Goal: Information Seeking & Learning: Understand process/instructions

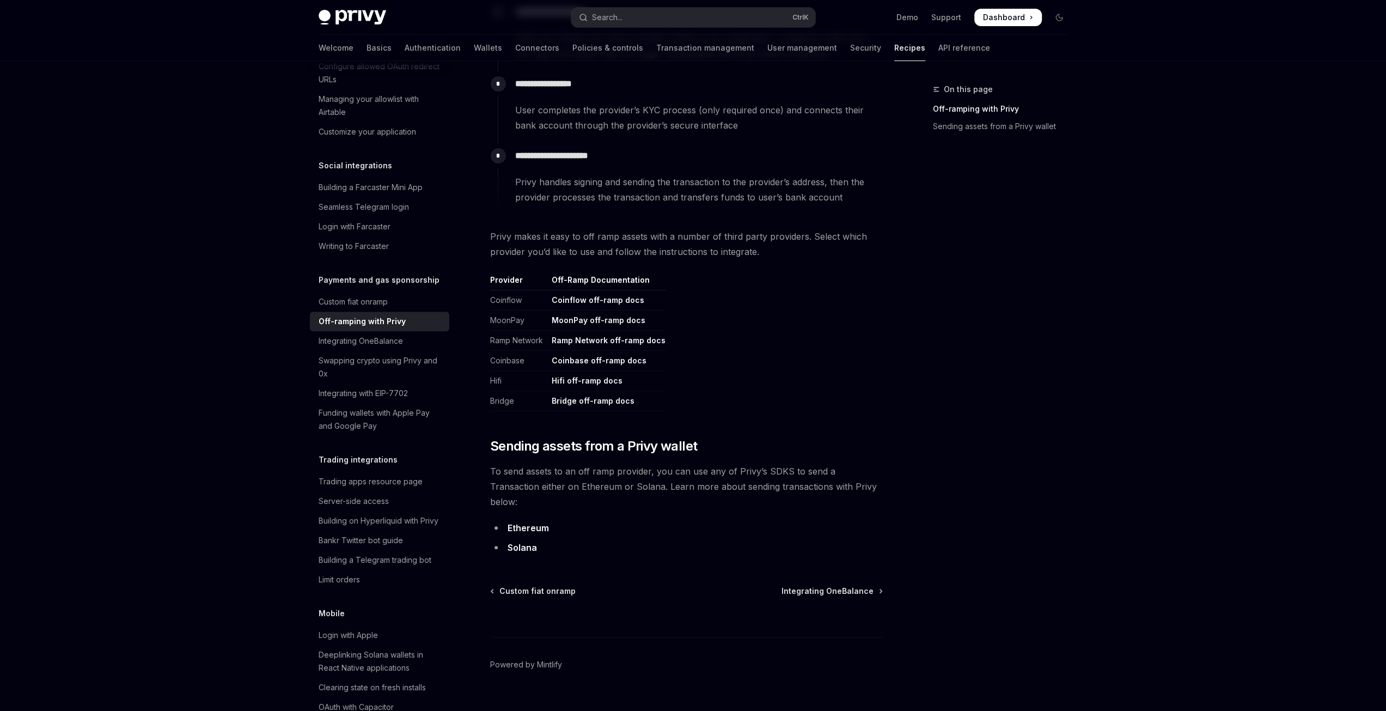
scroll to position [364, 0]
click at [516, 539] on link "Solana" at bounding box center [522, 544] width 29 height 11
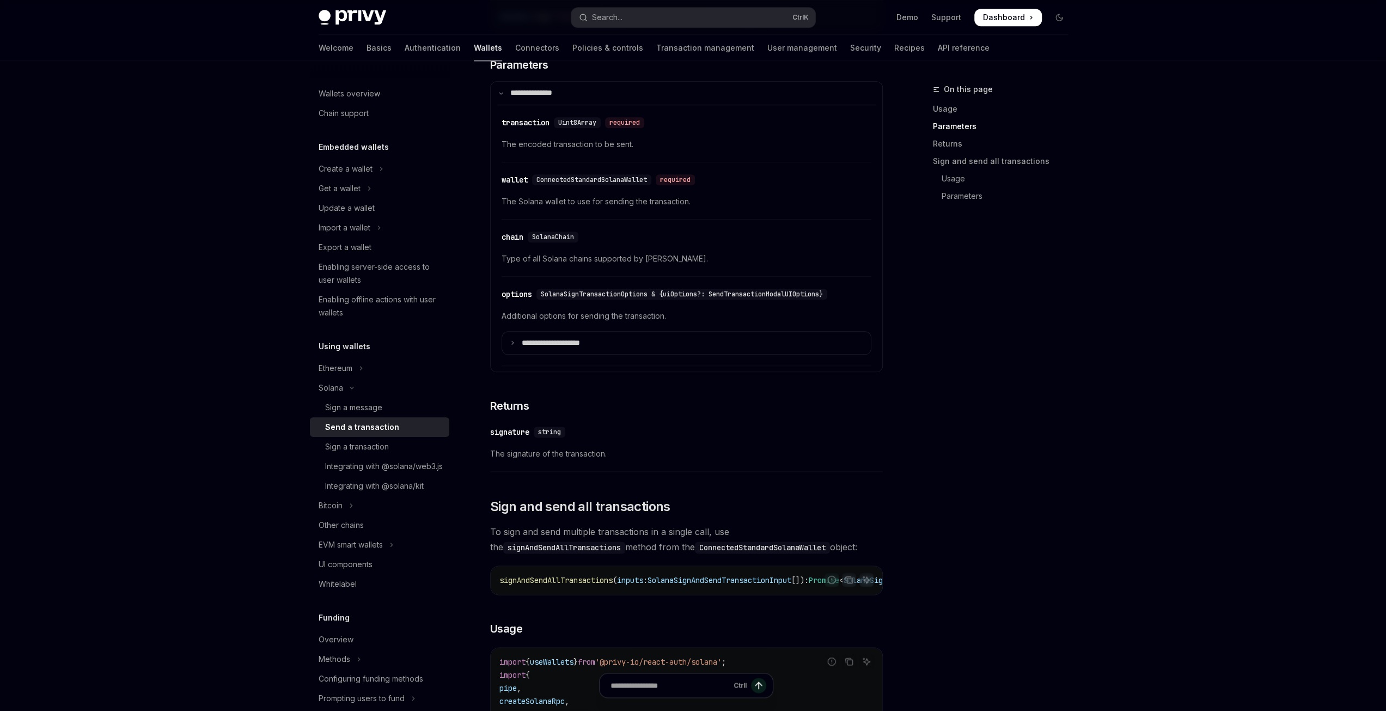
scroll to position [1634, 0]
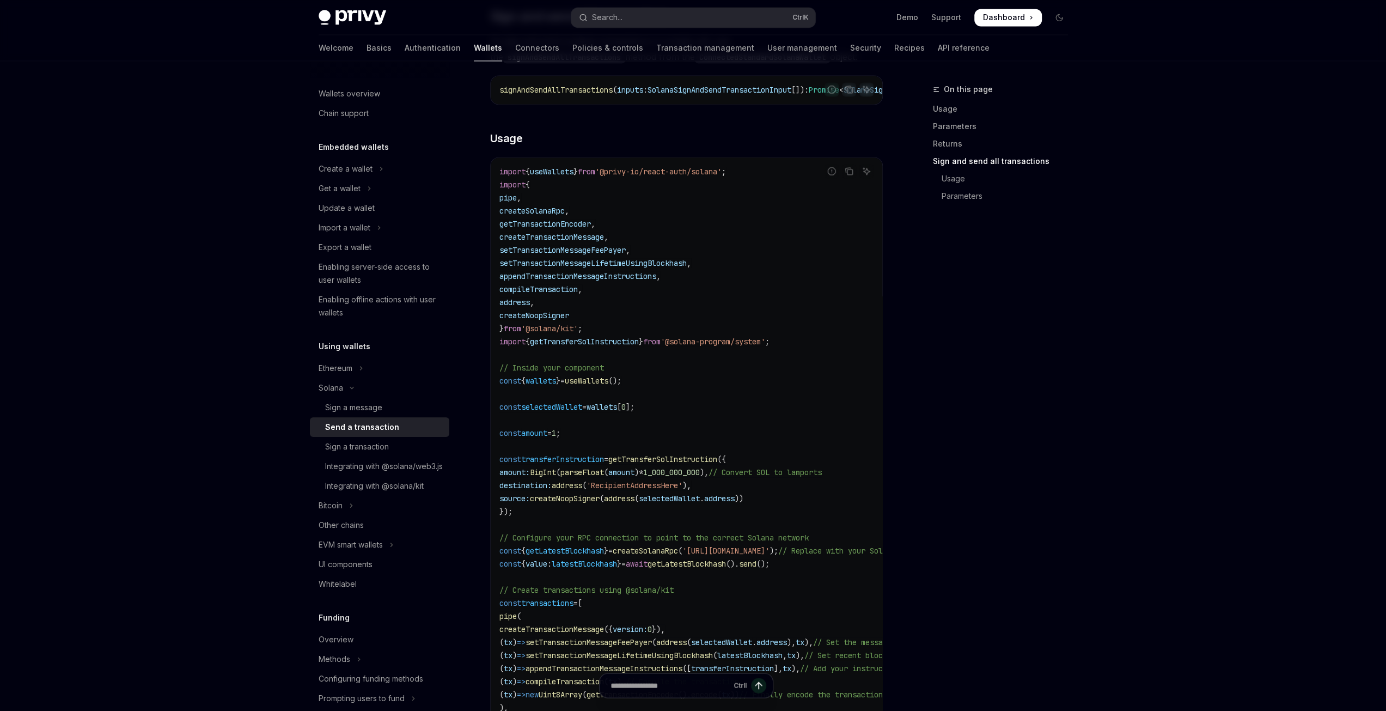
drag, startPoint x: 248, startPoint y: 265, endPoint x: 240, endPoint y: 201, distance: 64.9
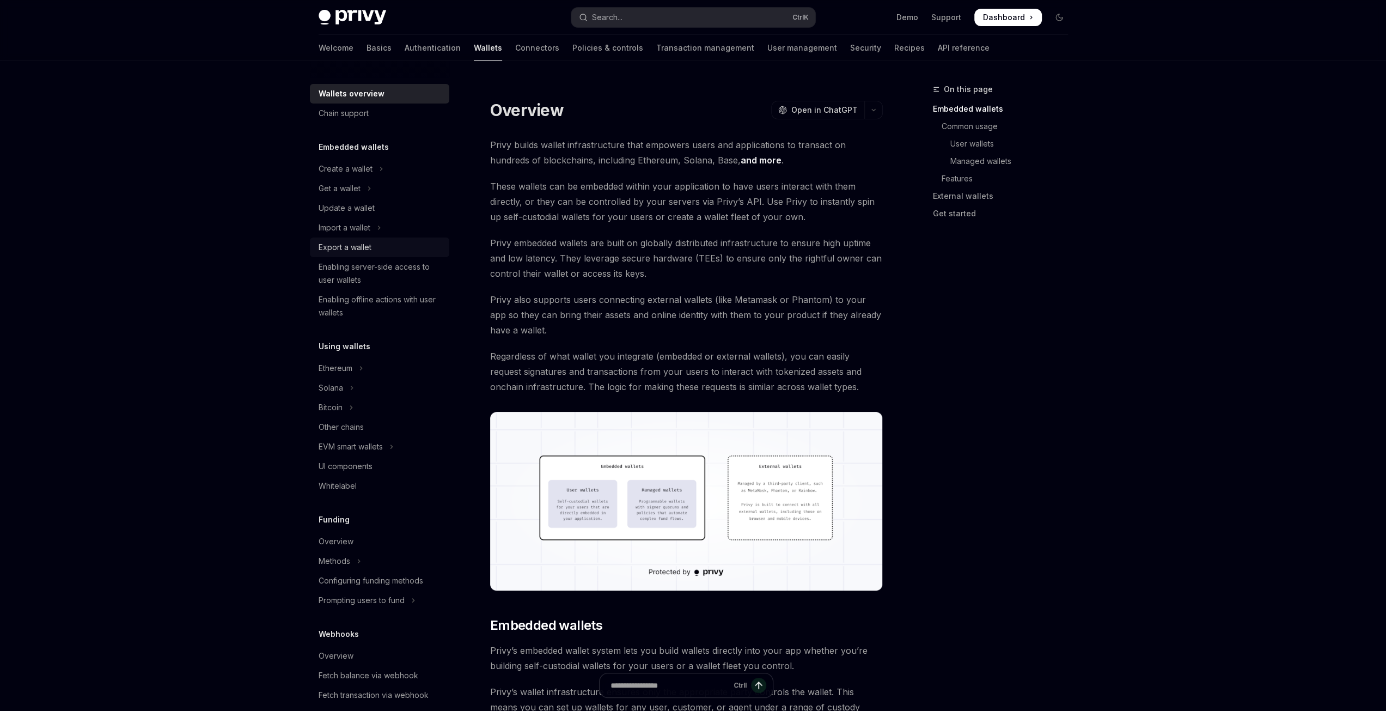
click at [376, 250] on div "Export a wallet" at bounding box center [381, 247] width 124 height 13
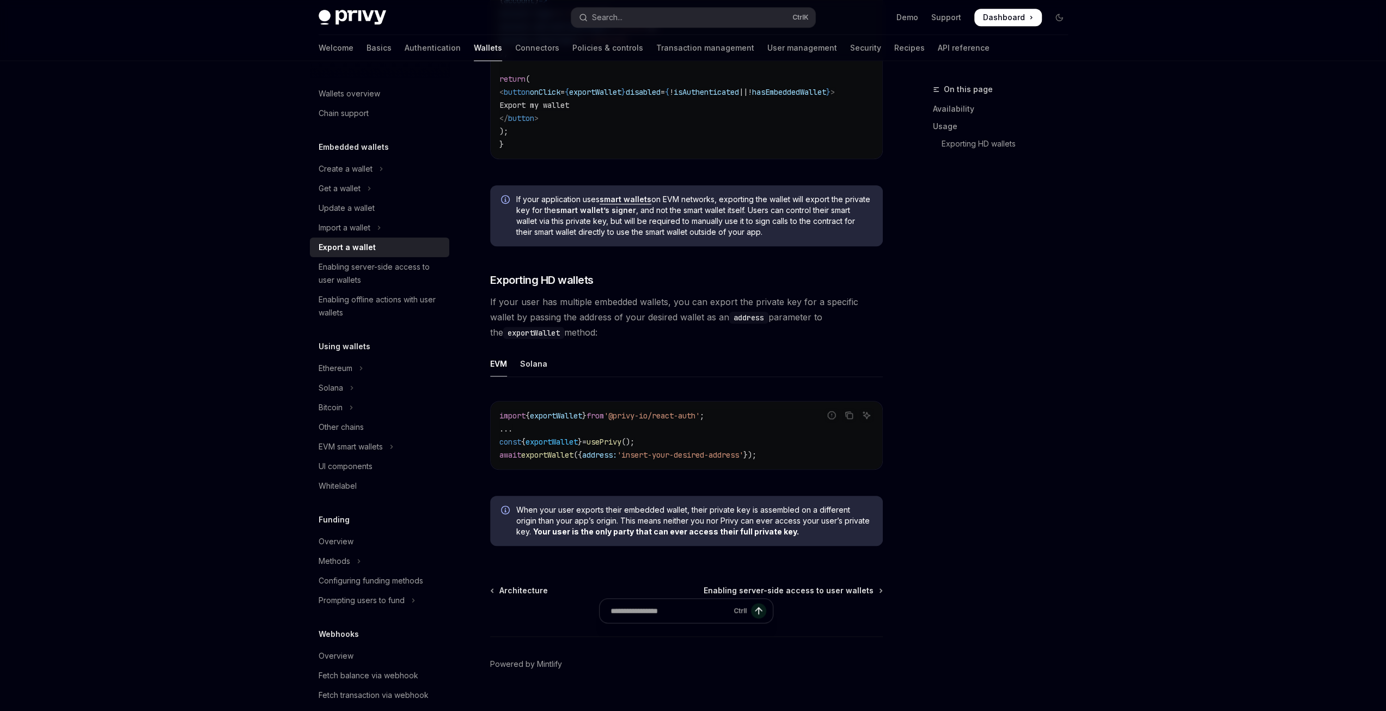
scroll to position [880, 0]
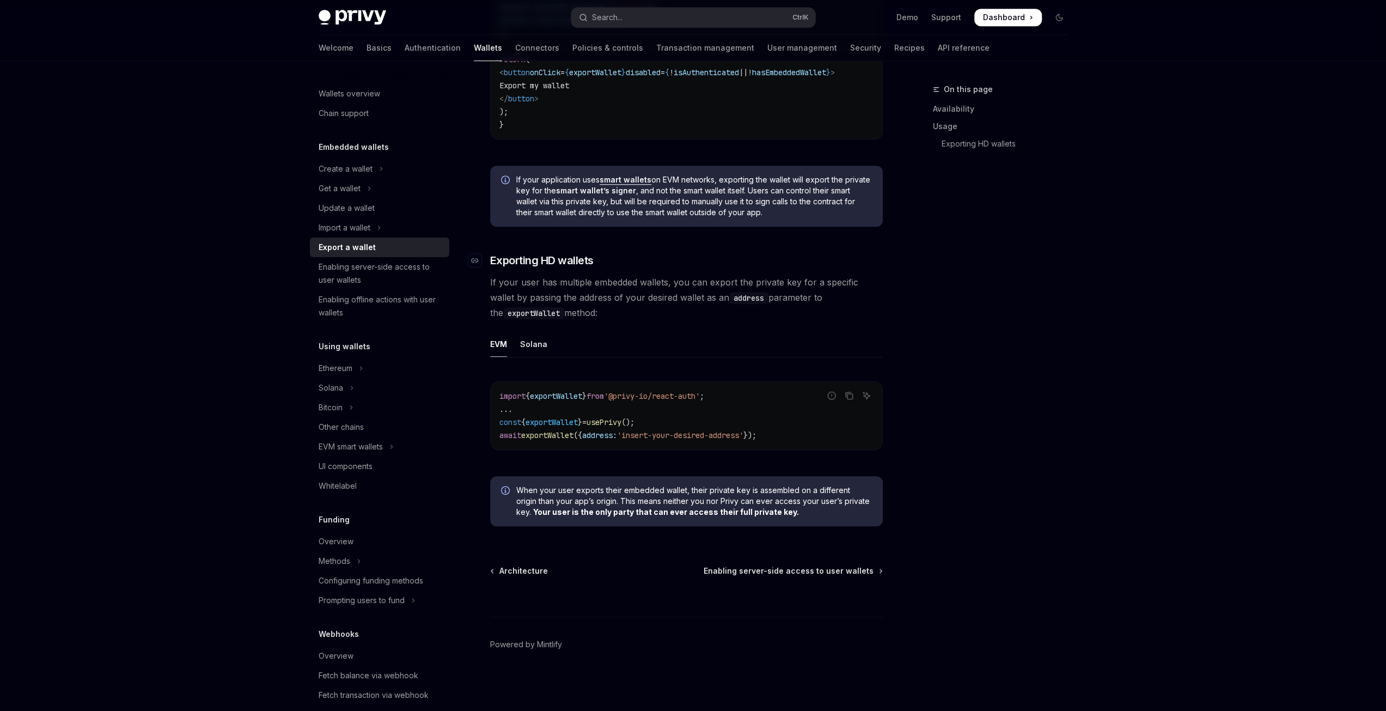
type textarea "*"
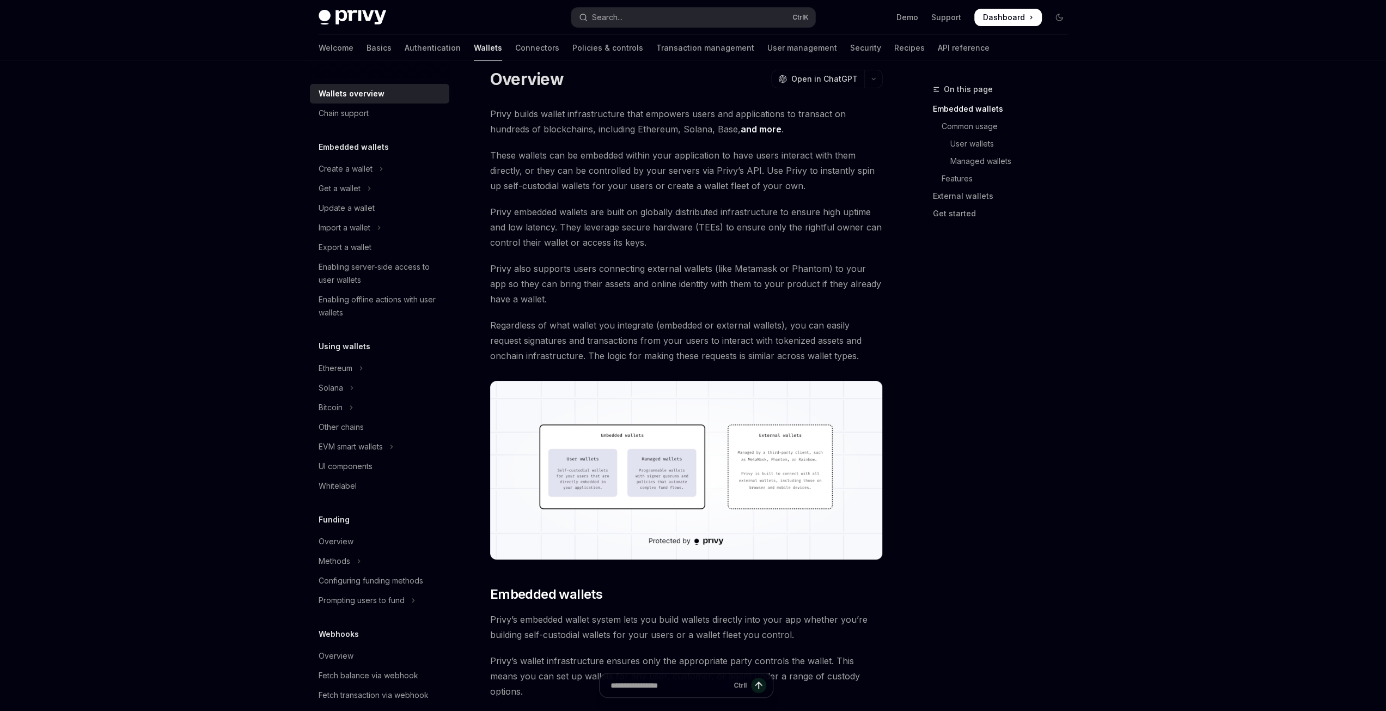
scroll to position [5, 0]
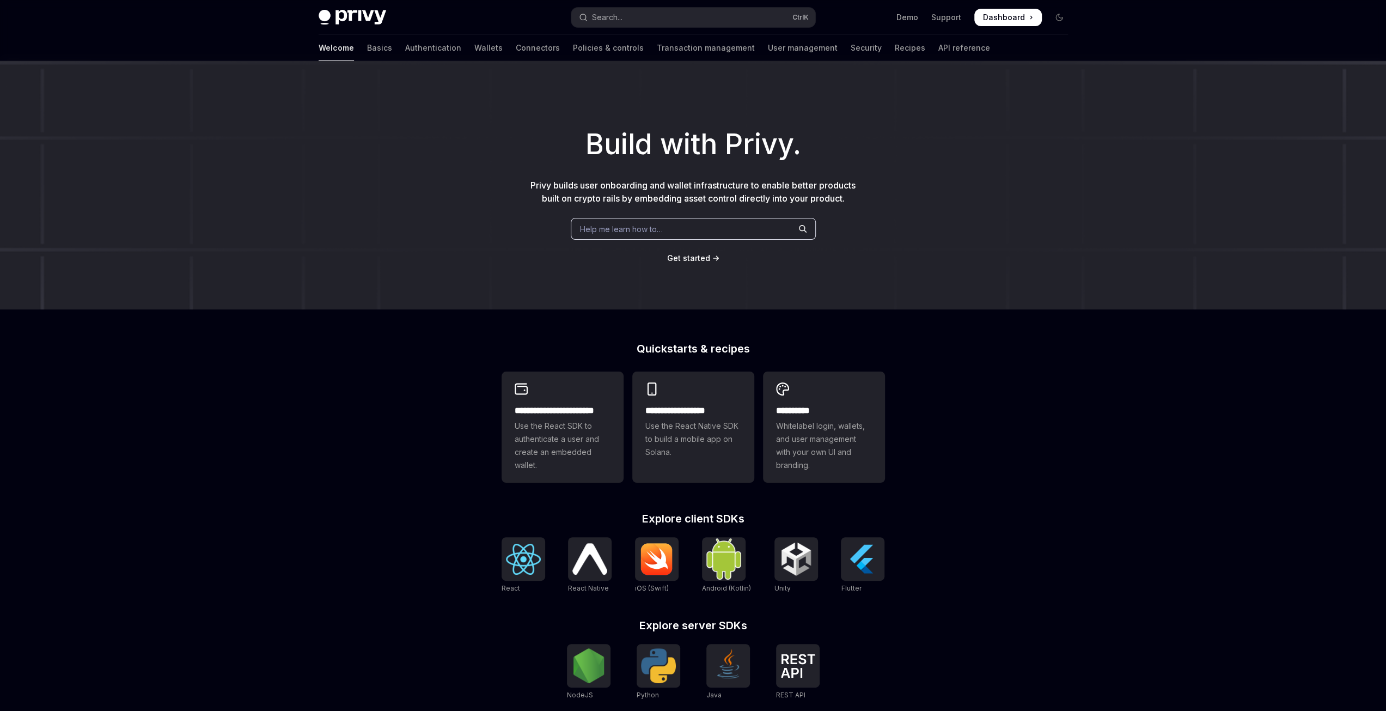
drag, startPoint x: 317, startPoint y: 363, endPoint x: 376, endPoint y: 141, distance: 229.4
click at [318, 363] on div "**********" at bounding box center [693, 463] width 1386 height 805
click at [474, 48] on link "Wallets" at bounding box center [488, 48] width 28 height 26
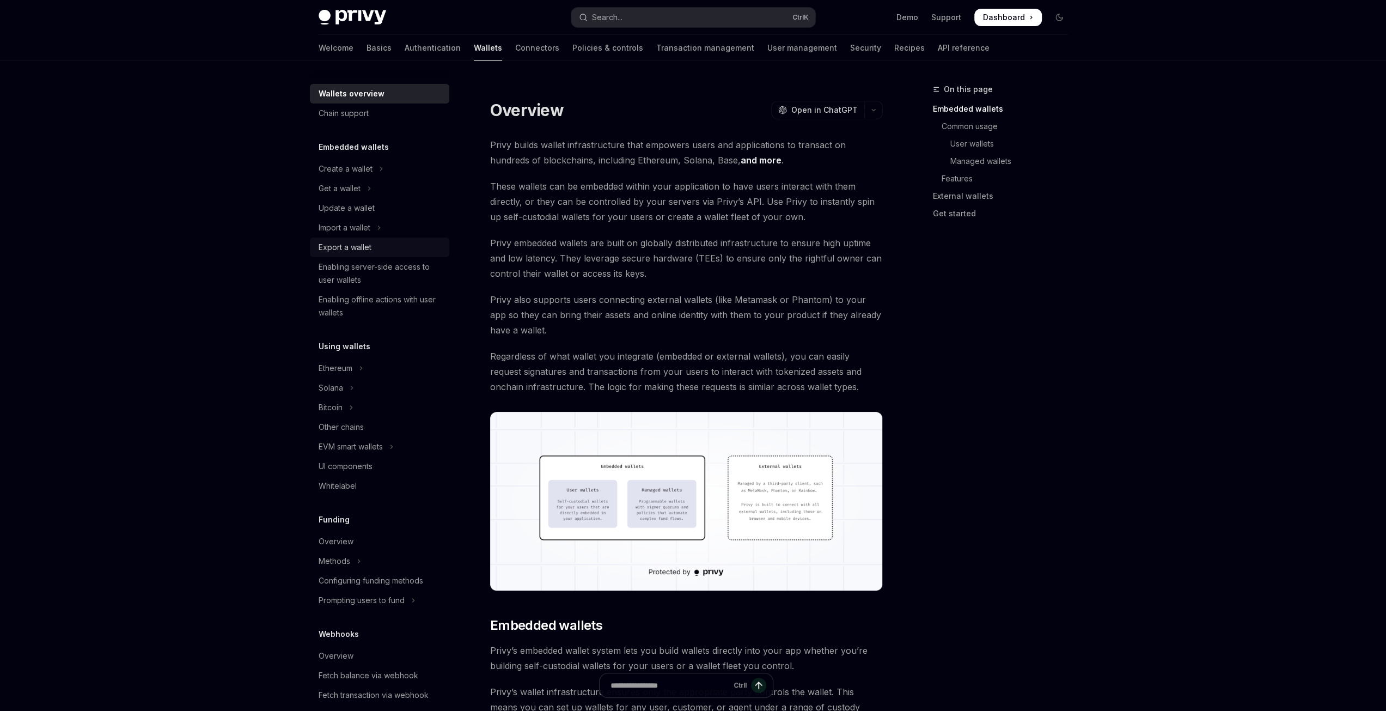
click at [350, 247] on div "Export a wallet" at bounding box center [345, 247] width 53 height 13
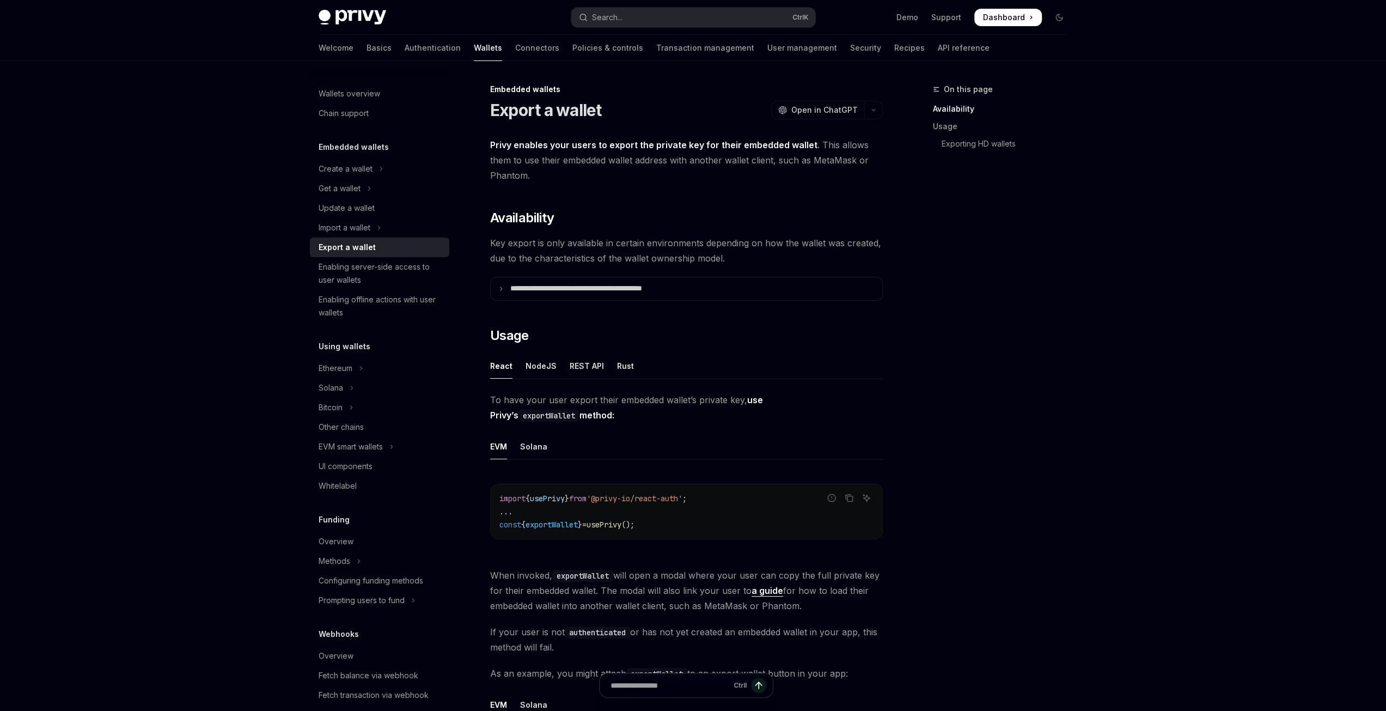
drag, startPoint x: 615, startPoint y: 293, endPoint x: 649, endPoint y: 308, distance: 36.8
click at [615, 293] on summary "**********" at bounding box center [687, 288] width 392 height 23
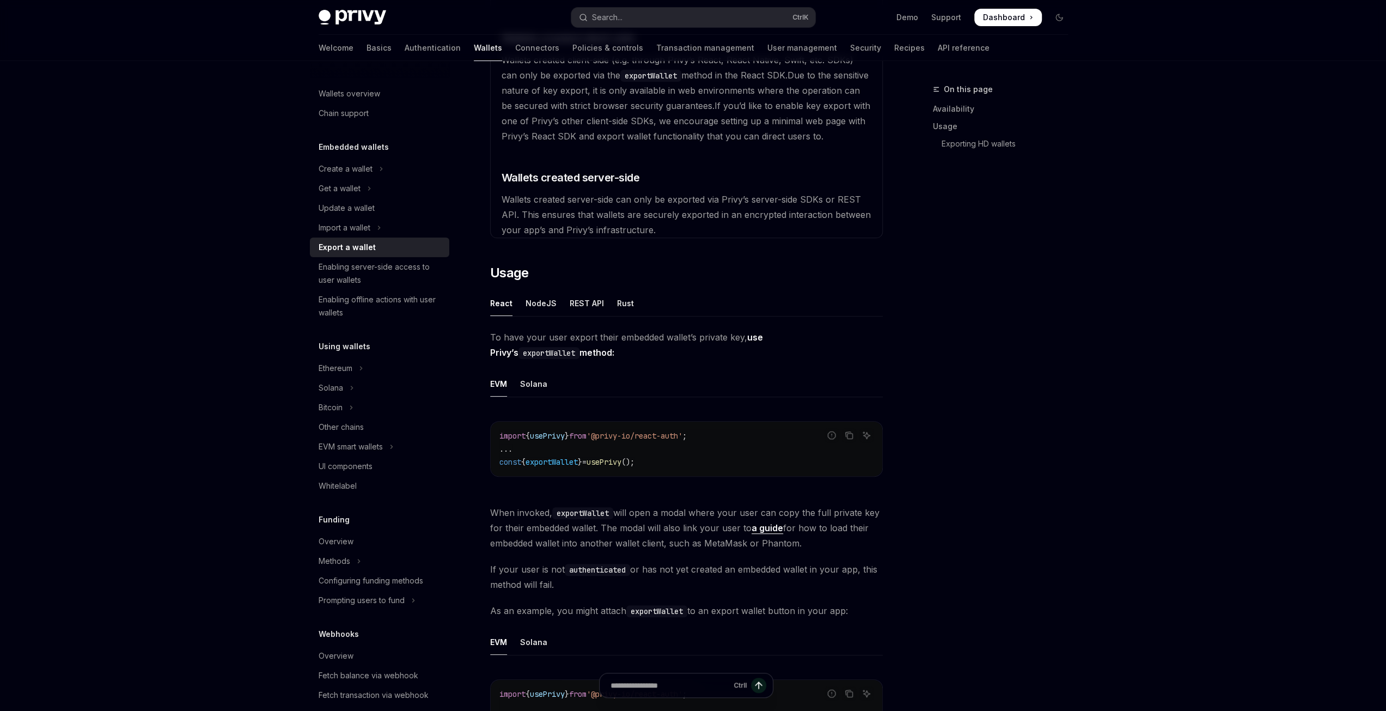
scroll to position [490, 0]
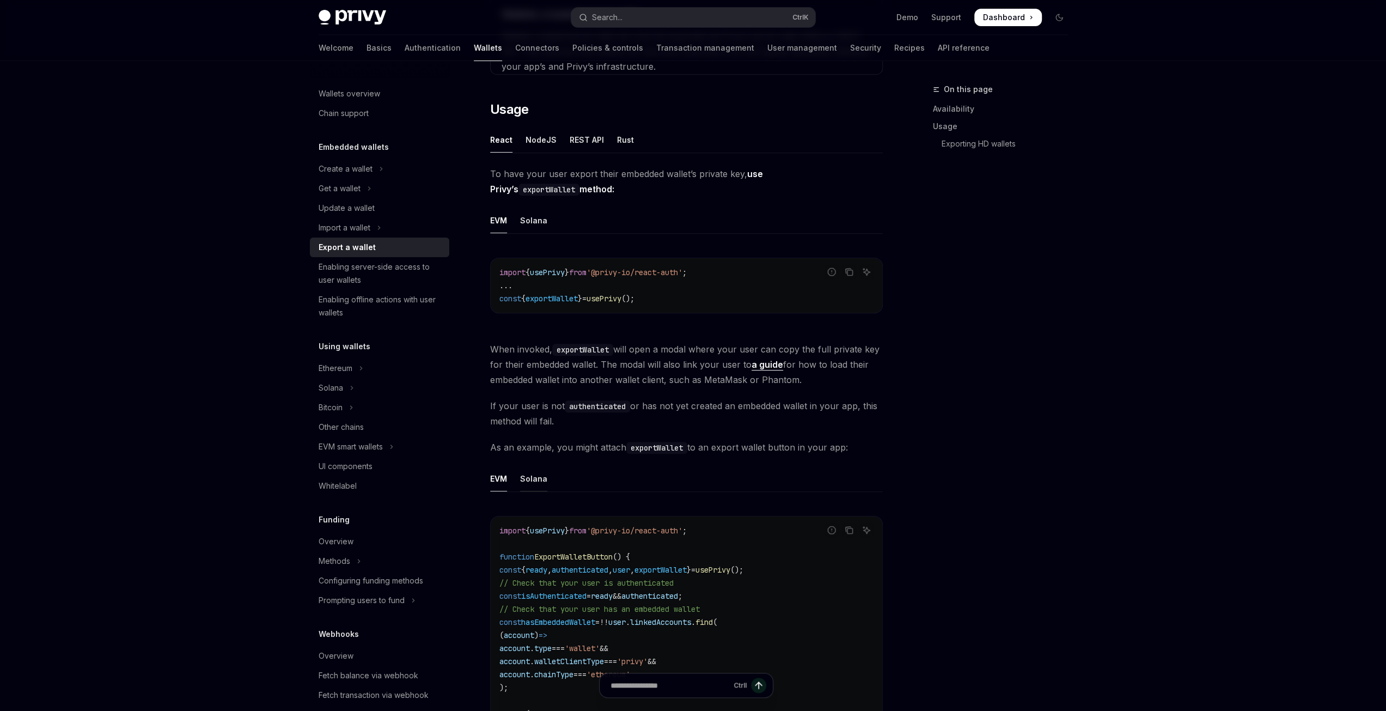
click at [533, 477] on div "Solana" at bounding box center [533, 479] width 27 height 26
type textarea "*"
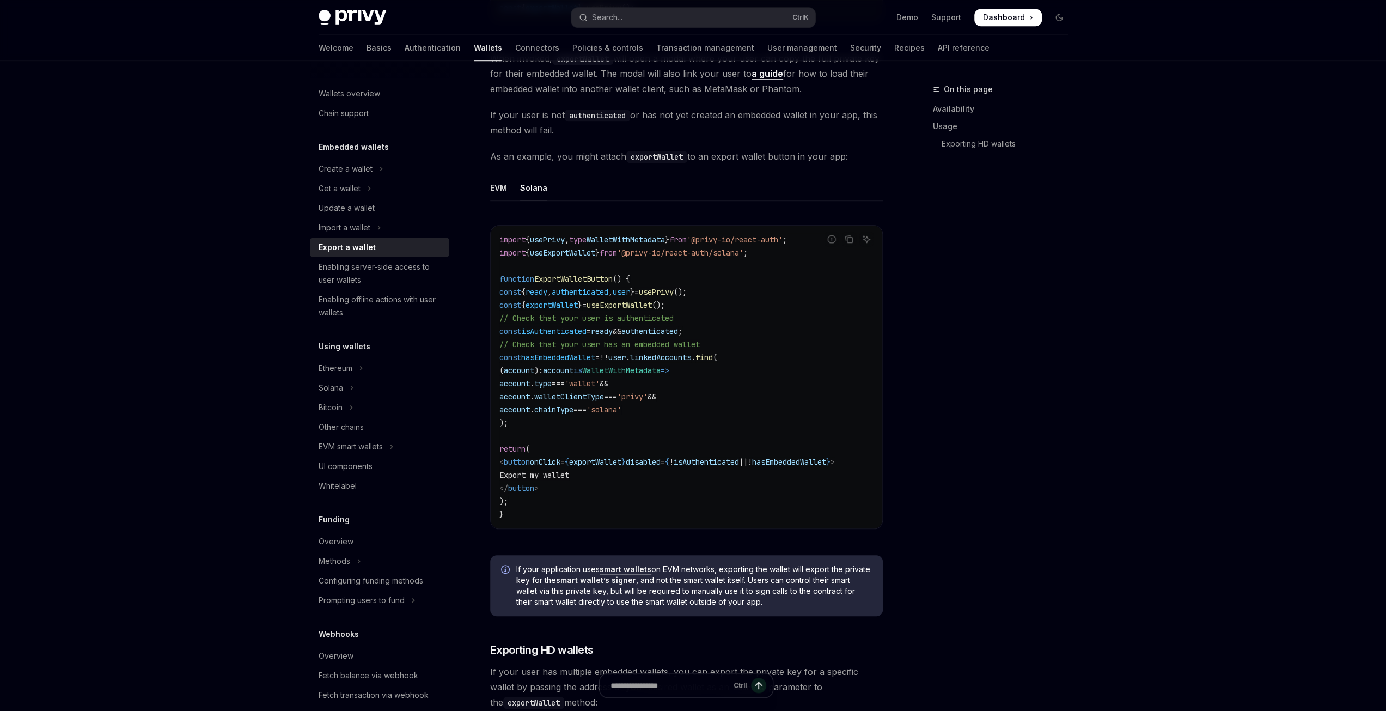
scroll to position [817, 0]
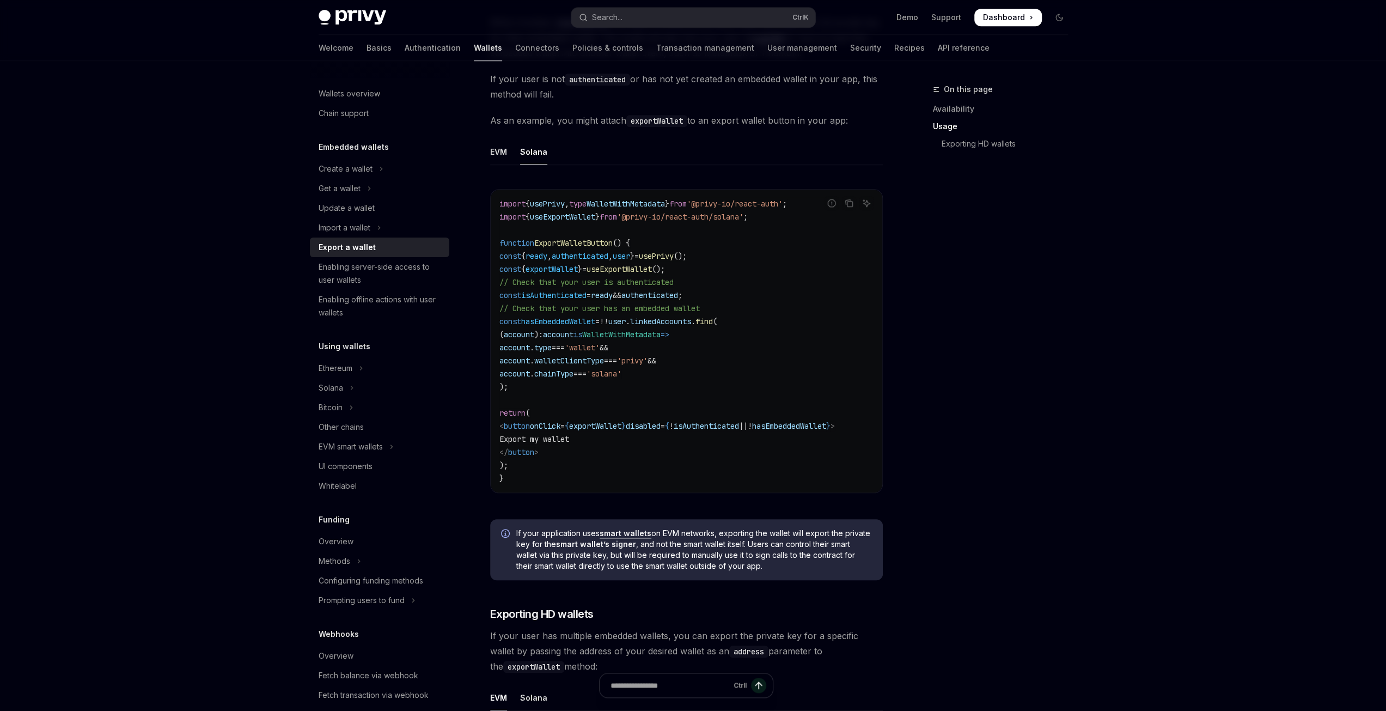
click at [1043, 294] on div "On this page Availability Usage Exporting HD wallets" at bounding box center [994, 397] width 166 height 628
click at [1083, 255] on div "**********" at bounding box center [693, 154] width 802 height 1820
